Goal: Task Accomplishment & Management: Use online tool/utility

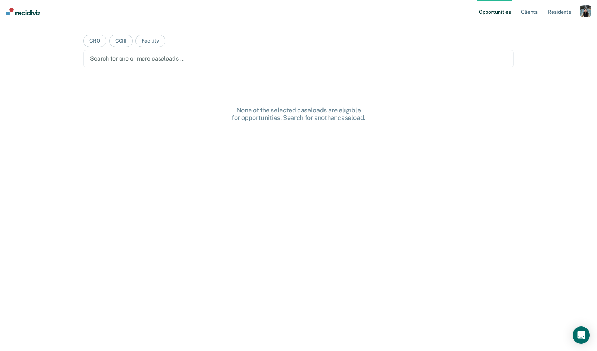
click at [583, 11] on div "button" at bounding box center [585, 11] width 12 height 12
click at [541, 29] on link "Profile" at bounding box center [556, 29] width 58 height 6
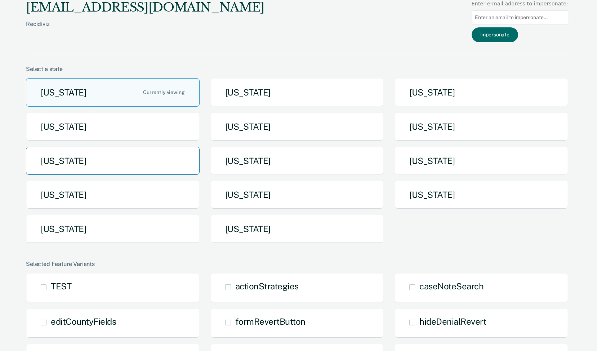
click at [141, 167] on button "[US_STATE]" at bounding box center [113, 161] width 174 height 28
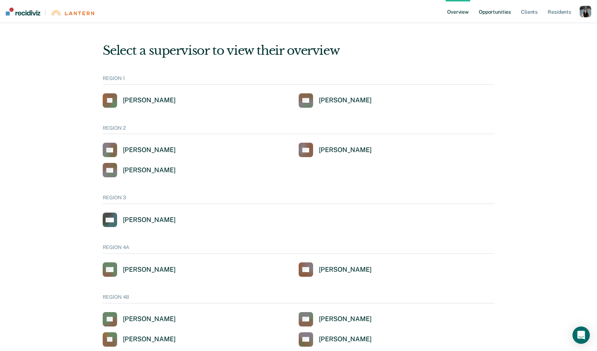
click at [484, 15] on link "Opportunities" at bounding box center [494, 11] width 35 height 23
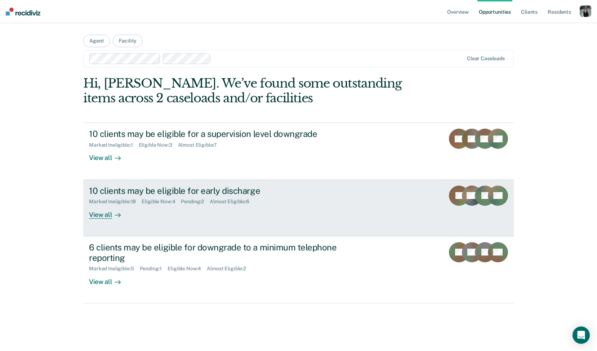
click at [132, 201] on div "Marked Ineligible : 18" at bounding box center [115, 201] width 53 height 6
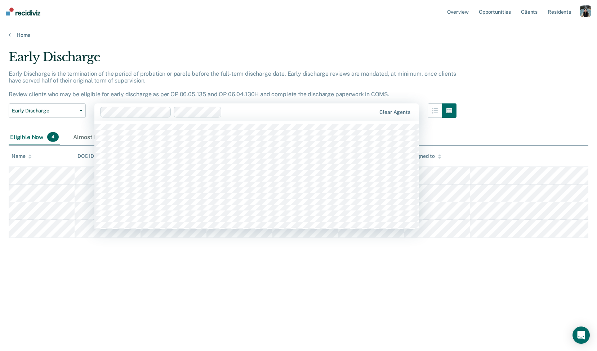
click at [251, 113] on div at bounding box center [300, 112] width 151 height 8
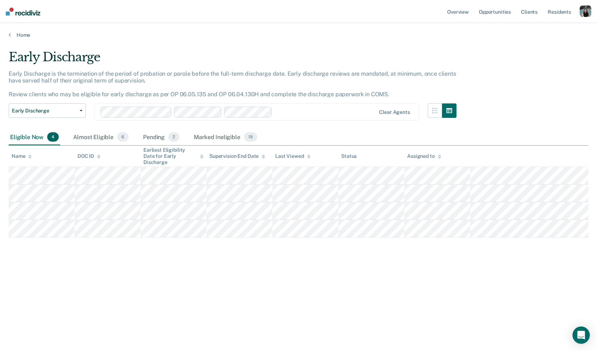
click at [289, 111] on div at bounding box center [325, 112] width 100 height 8
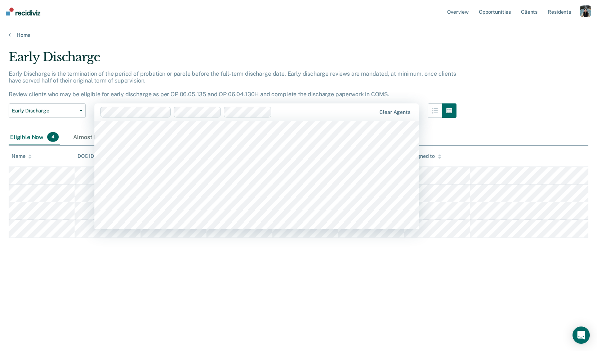
scroll to position [987, 0]
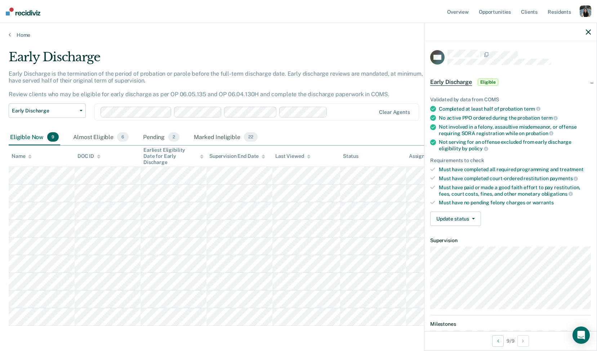
click at [356, 109] on div at bounding box center [352, 112] width 45 height 8
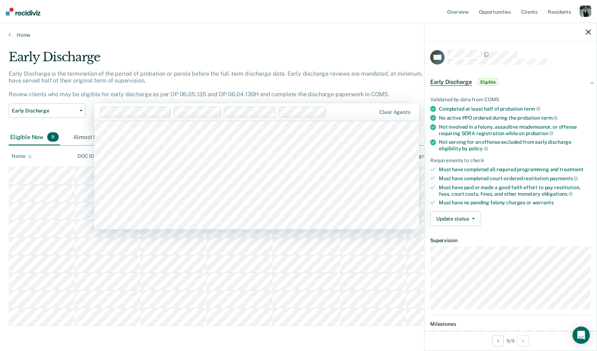
scroll to position [2334, 0]
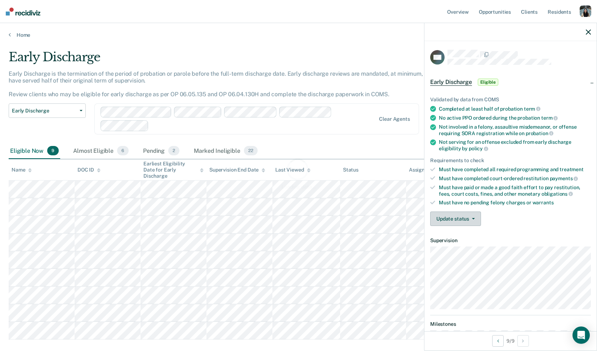
click at [480, 219] on button "Update status" at bounding box center [455, 218] width 51 height 14
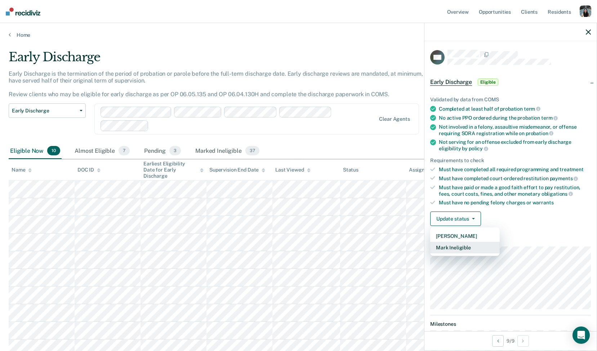
click at [472, 245] on button "Mark Ineligible" at bounding box center [464, 248] width 69 height 12
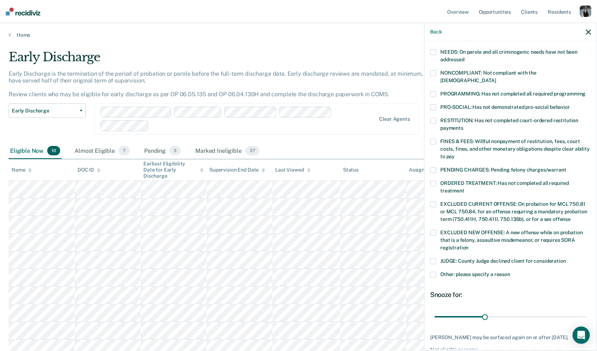
scroll to position [117, 0]
drag, startPoint x: 572, startPoint y: 211, endPoint x: 482, endPoint y: 201, distance: 90.2
click at [482, 201] on label "EXCLUDED CURRENT OFFENSE: On probation for MCL 750.81 or MCL 750.84, for an off…" at bounding box center [510, 212] width 161 height 23
click at [570, 216] on input "EXCLUDED CURRENT OFFENSE: On probation for MCL 750.81 or MCL 750.84, for an off…" at bounding box center [570, 216] width 0 height 0
click at [482, 201] on span "EXCLUDED CURRENT OFFENSE: On probation for MCL 750.81 or MCL 750.84, for an off…" at bounding box center [513, 211] width 147 height 21
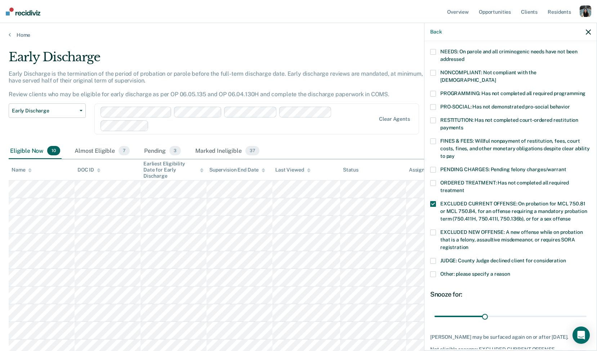
click at [570, 216] on input "EXCLUDED CURRENT OFFENSE: On probation for MCL 750.81 or MCL 750.84, for an off…" at bounding box center [570, 216] width 0 height 0
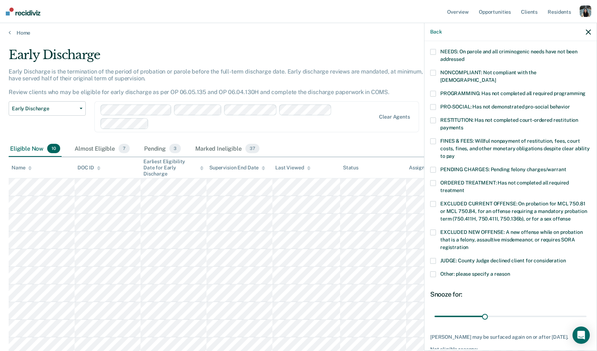
scroll to position [0, 0]
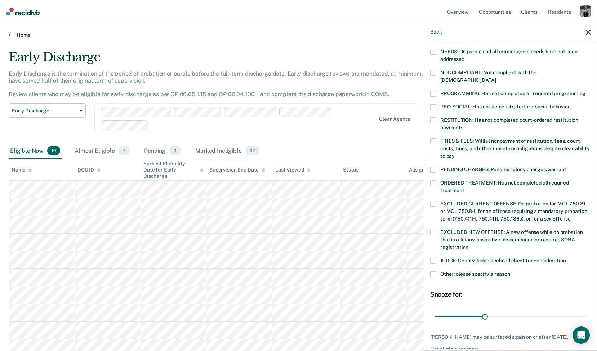
click at [19, 33] on link "Home" at bounding box center [298, 35] width 579 height 6
